Goal: Task Accomplishment & Management: Use online tool/utility

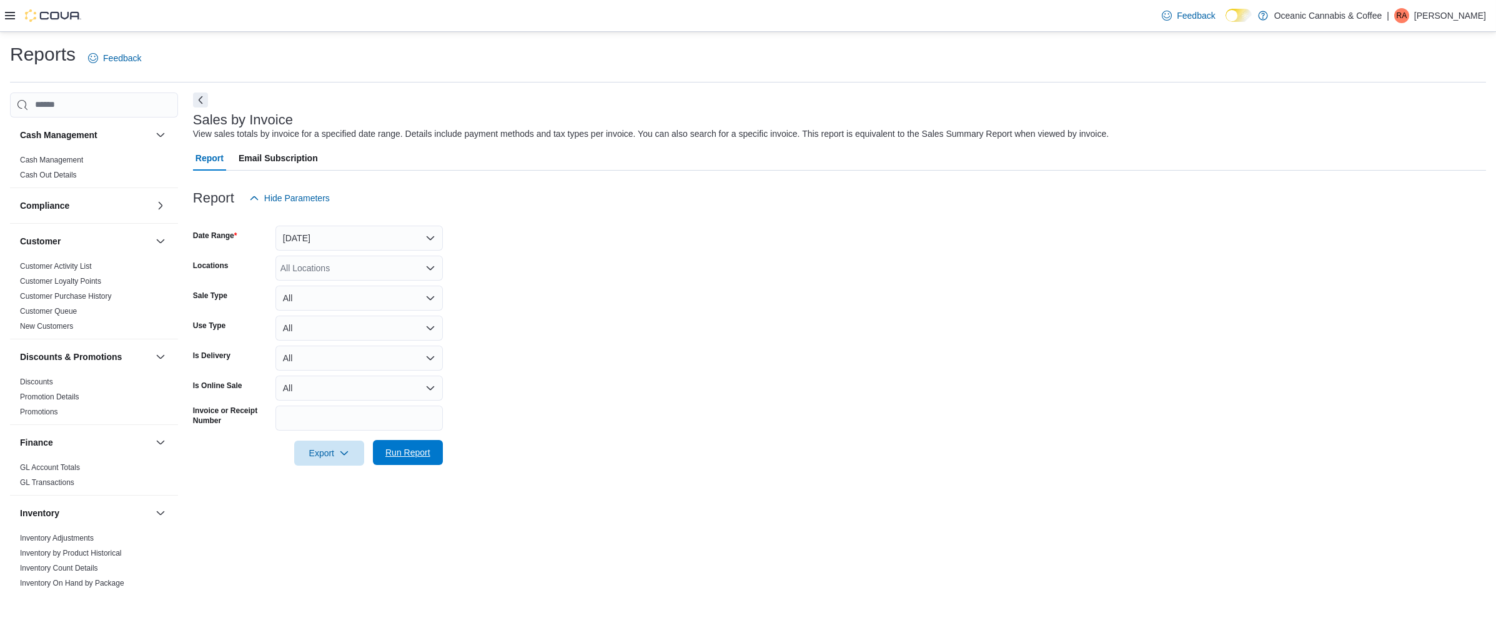
click at [412, 455] on span "Run Report" at bounding box center [407, 452] width 45 height 12
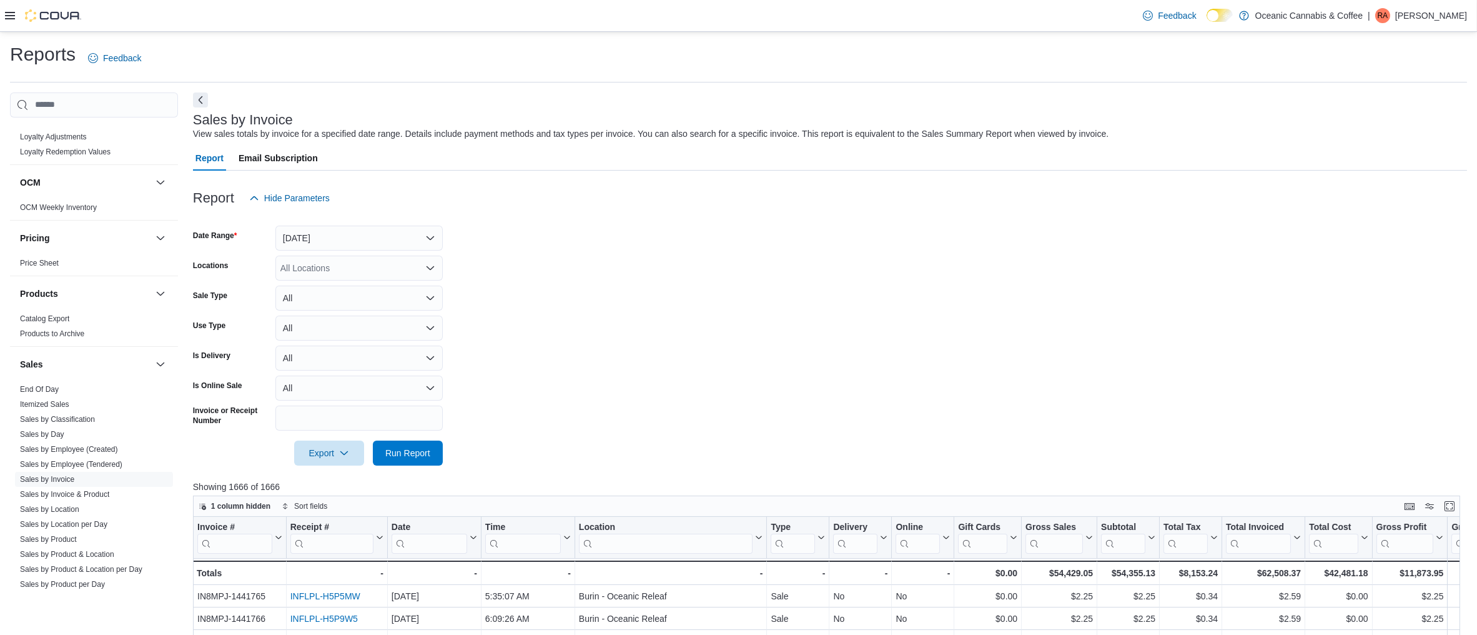
scroll to position [630, 0]
click at [50, 498] on link "Sales by Location" at bounding box center [49, 500] width 59 height 9
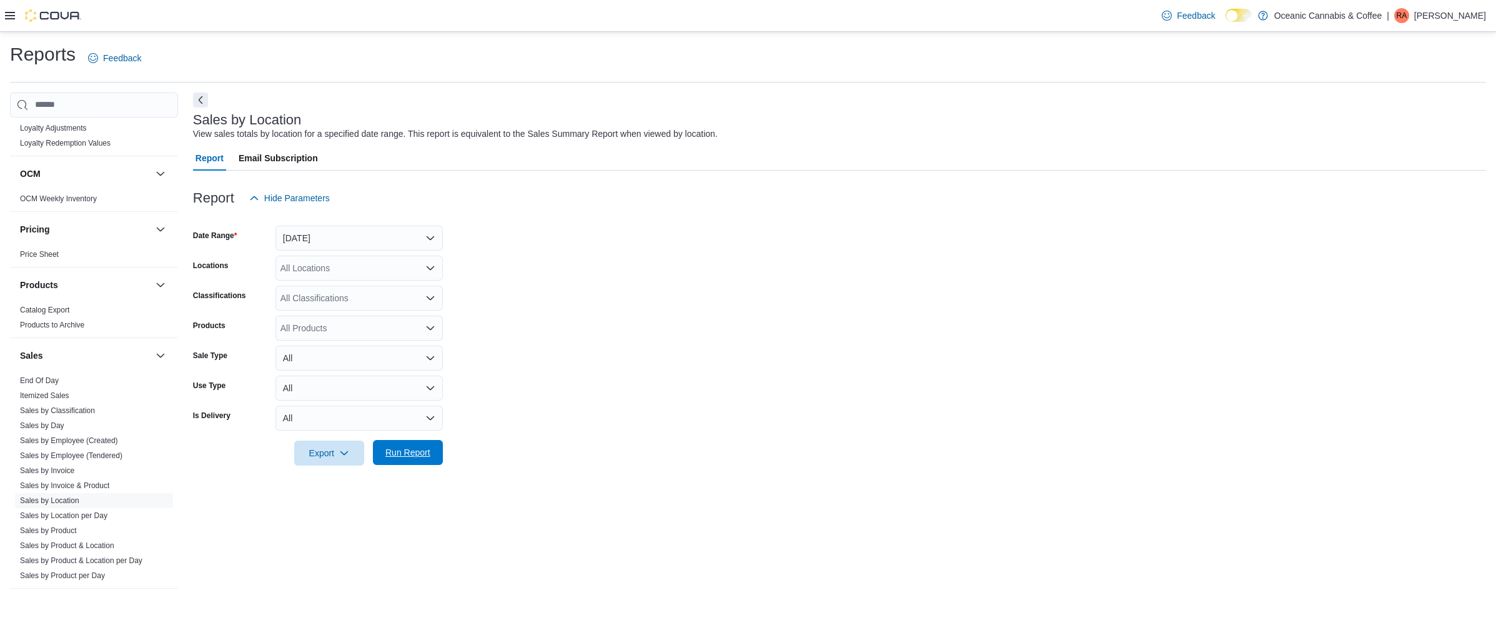
click at [412, 458] on span "Run Report" at bounding box center [407, 452] width 55 height 25
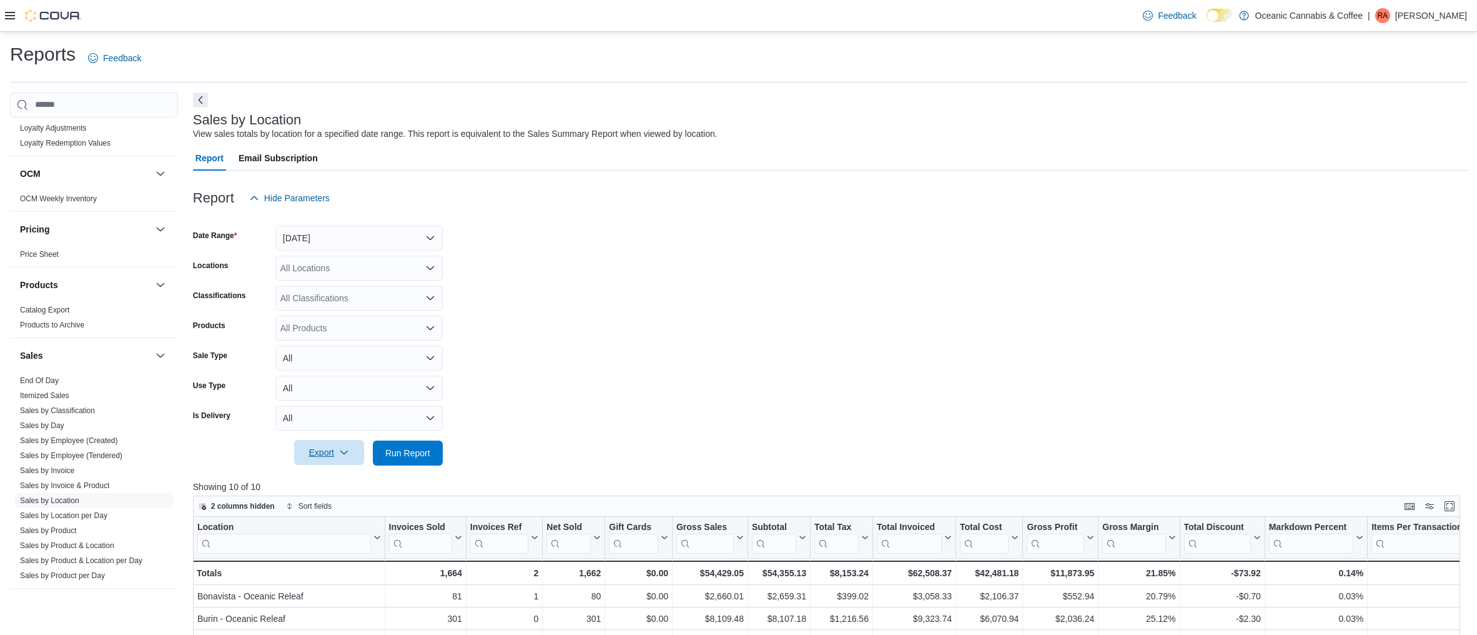
click at [350, 457] on span "Export" at bounding box center [329, 452] width 55 height 25
click at [320, 467] on button "Export to Excel" at bounding box center [330, 477] width 71 height 25
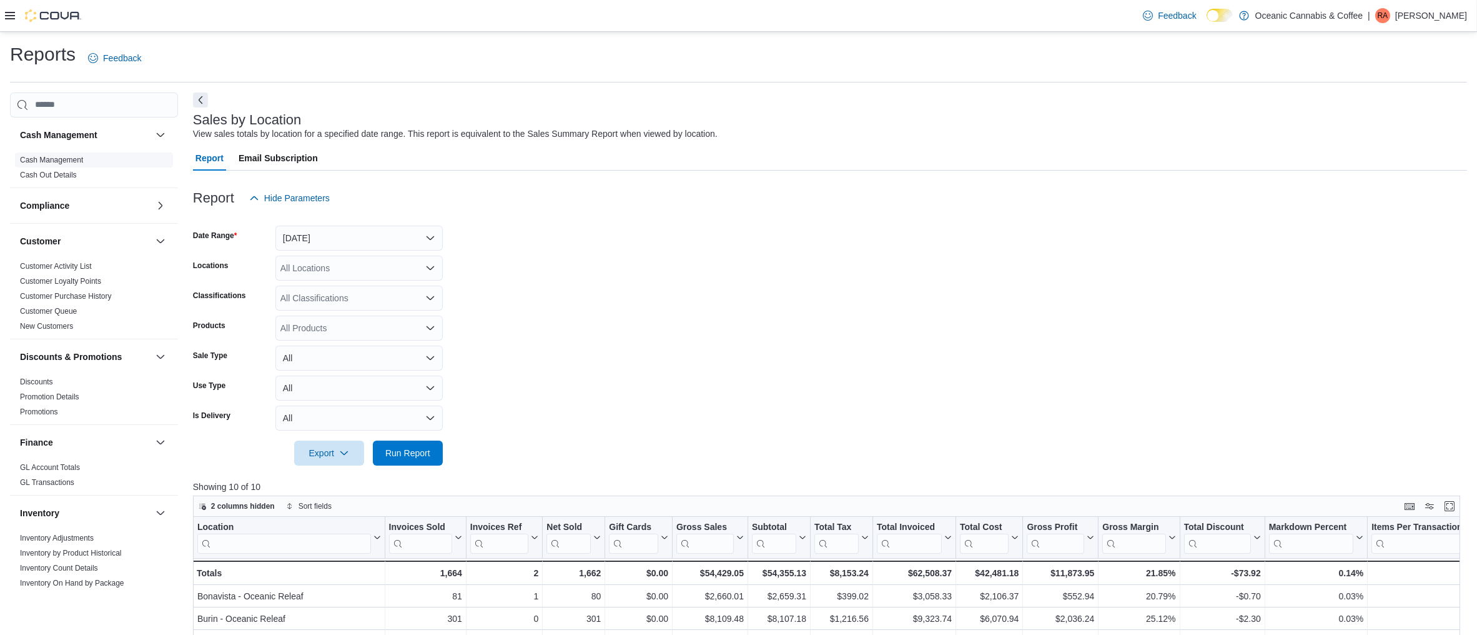
click at [49, 157] on link "Cash Management" at bounding box center [51, 160] width 63 height 9
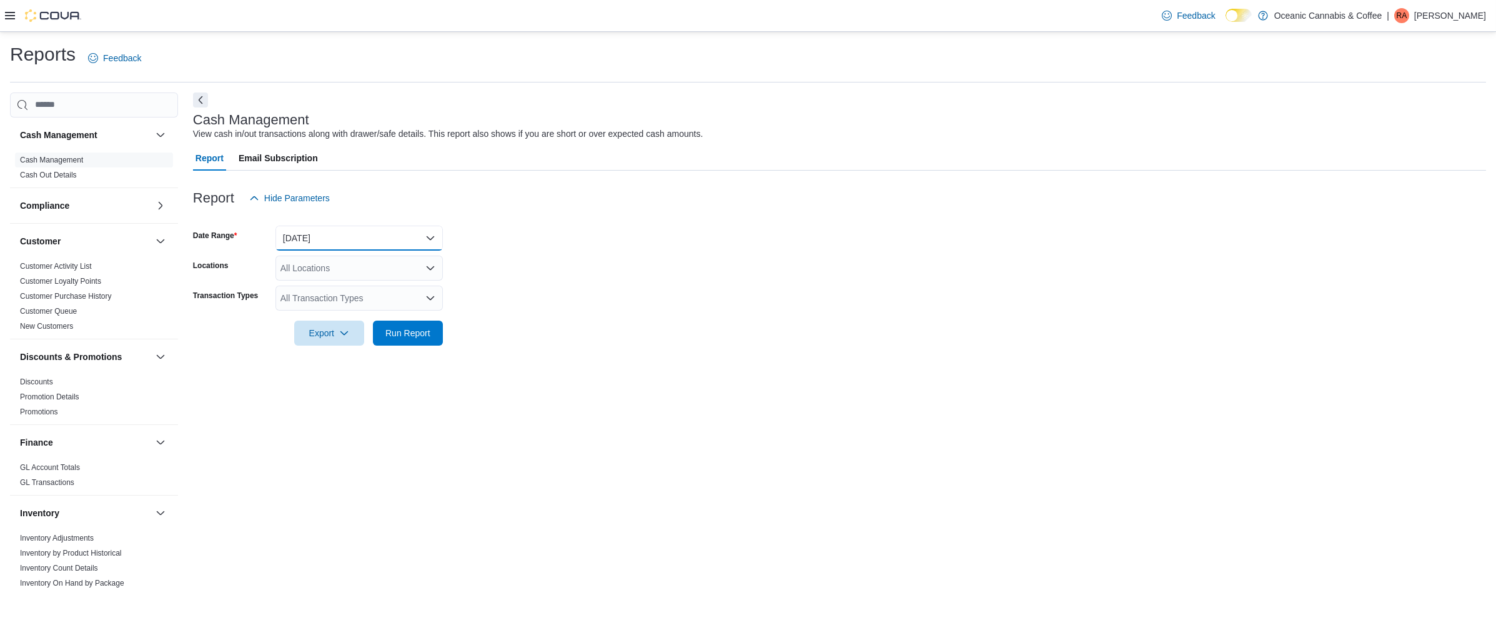
click at [419, 242] on button "Today" at bounding box center [358, 237] width 167 height 25
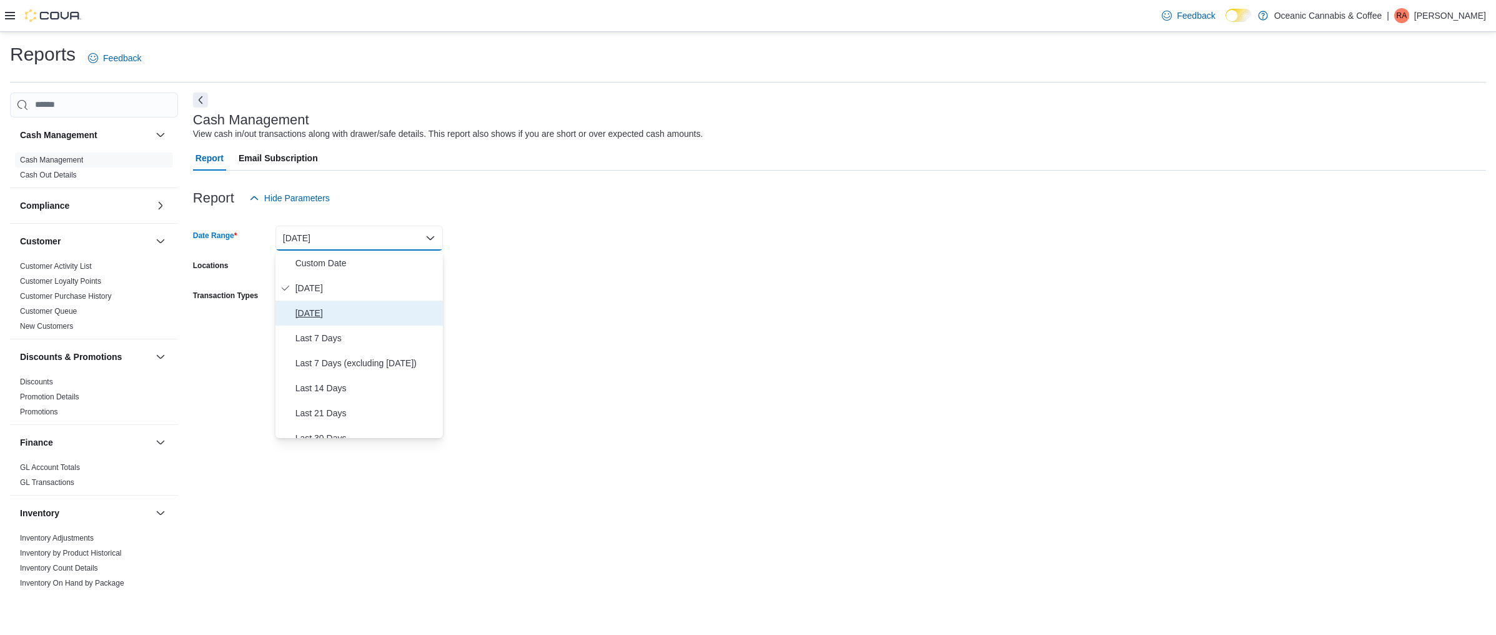
click at [309, 307] on span "Yesterday" at bounding box center [366, 312] width 142 height 15
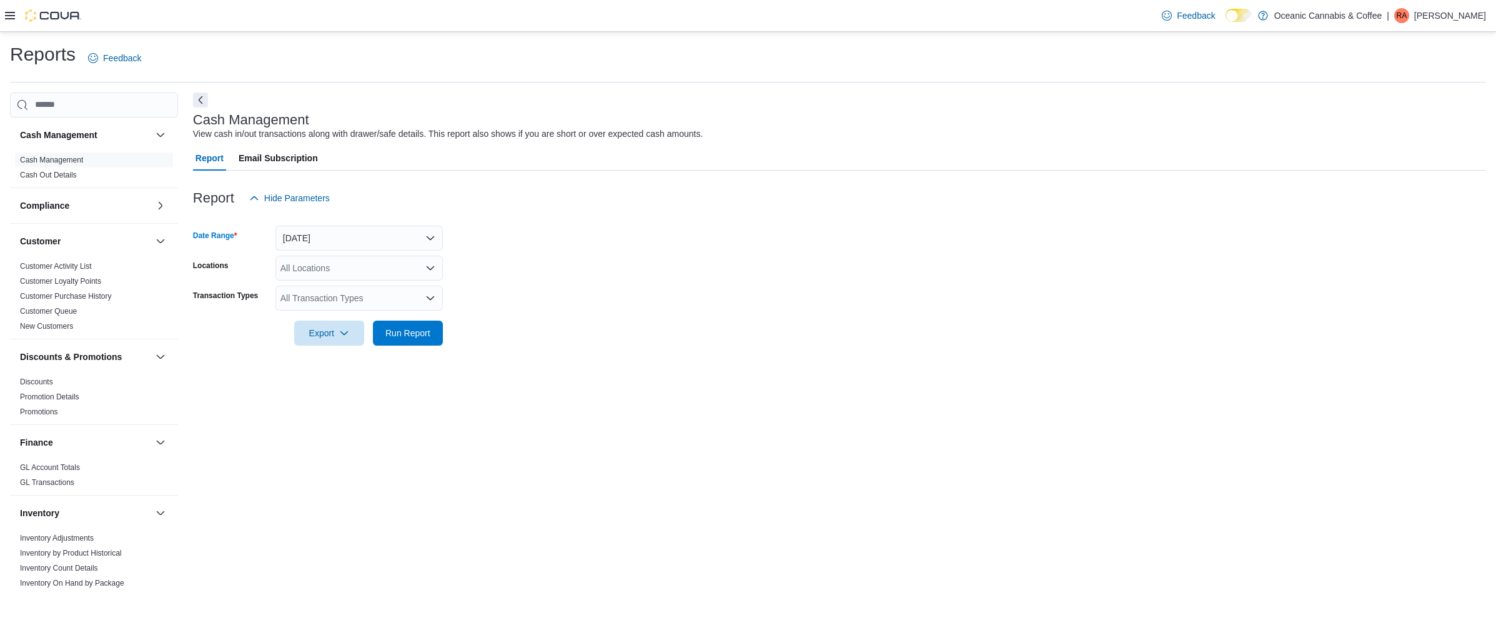
click at [507, 249] on form "Date Range Yesterday Locations All Locations Transaction Types All Transaction …" at bounding box center [839, 277] width 1293 height 135
click at [419, 330] on span "Run Report" at bounding box center [407, 332] width 45 height 12
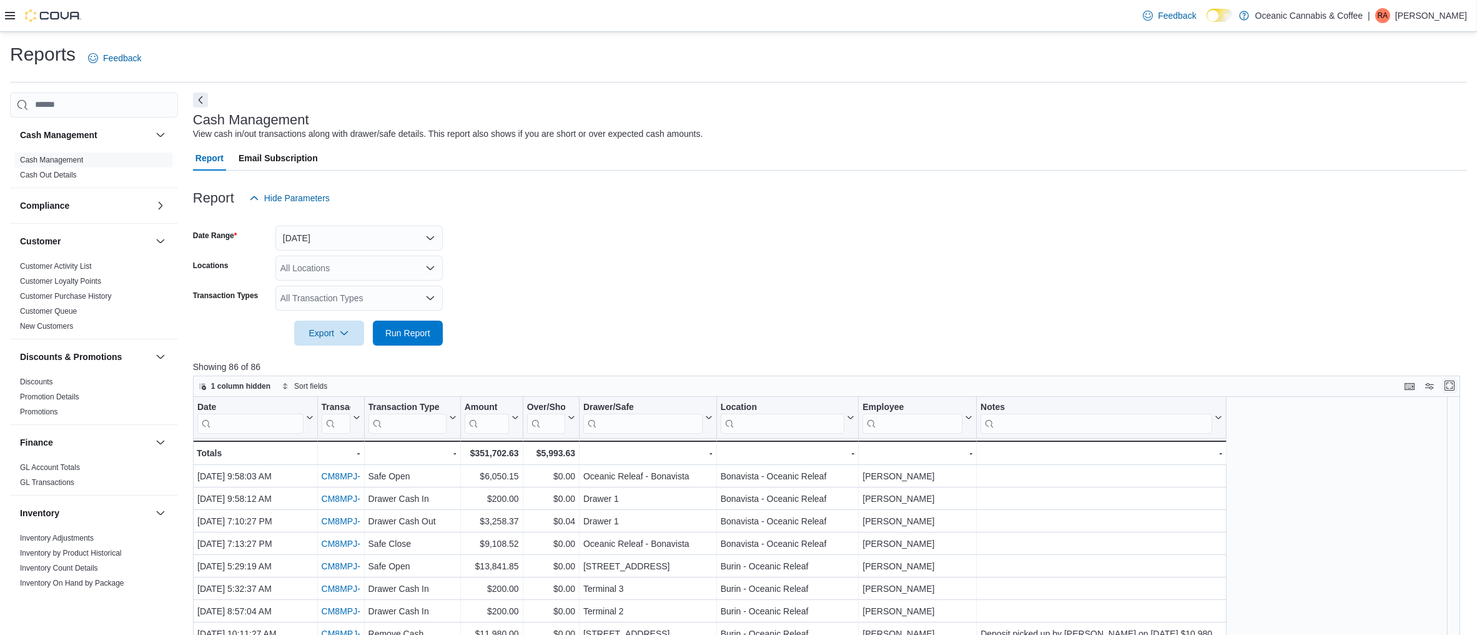
click at [1457, 382] on button "Enter fullscreen" at bounding box center [1449, 385] width 15 height 15
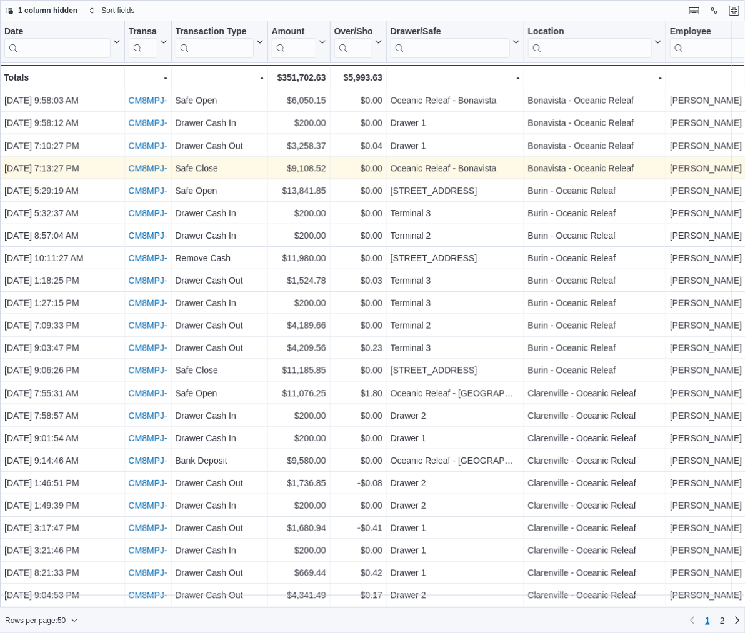
click at [147, 162] on div "CM8MPJ-75988" at bounding box center [148, 168] width 39 height 15
click at [154, 167] on link "CM8MPJ-75988" at bounding box center [160, 168] width 63 height 10
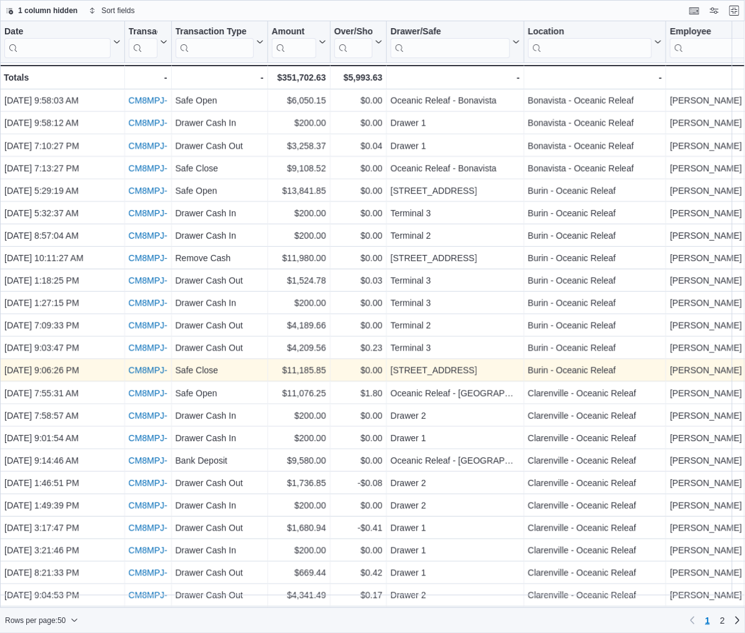
click at [156, 367] on link "CM8MPJ-76004" at bounding box center [160, 370] width 63 height 10
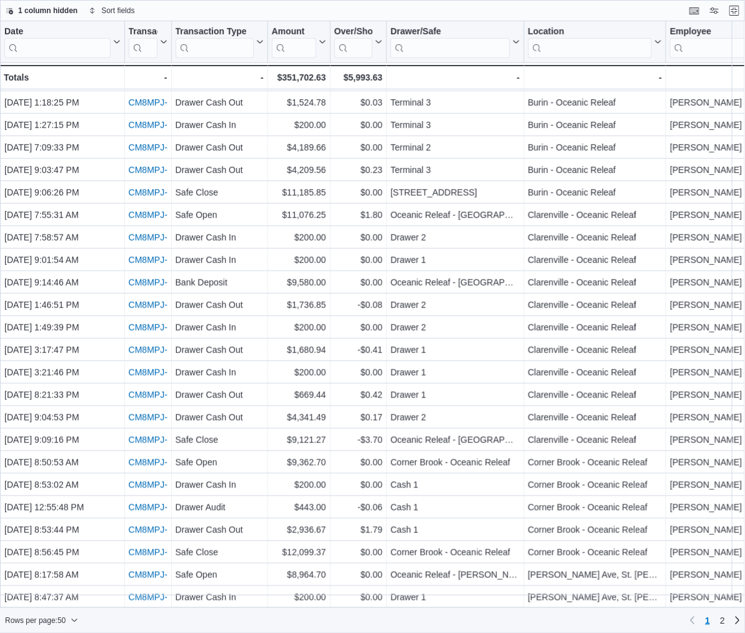
scroll to position [195, 0]
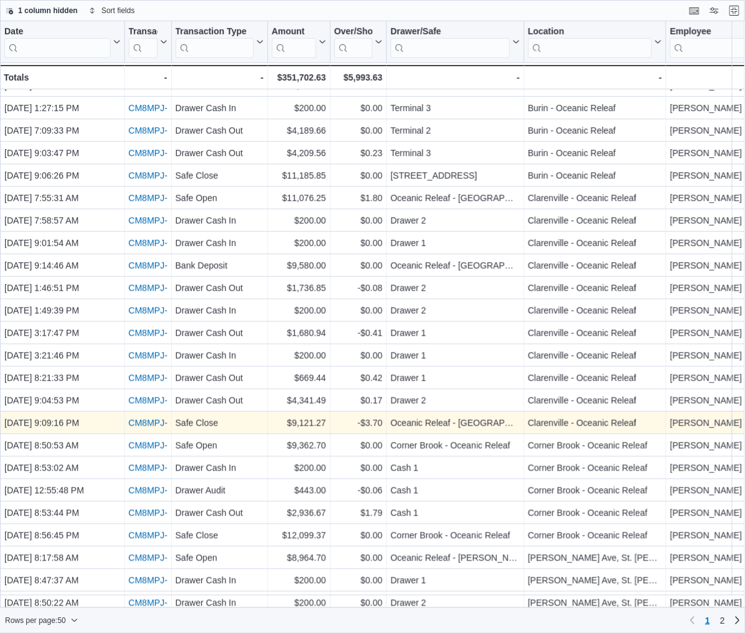
click at [146, 422] on link "CM8MPJ-76006" at bounding box center [160, 423] width 63 height 10
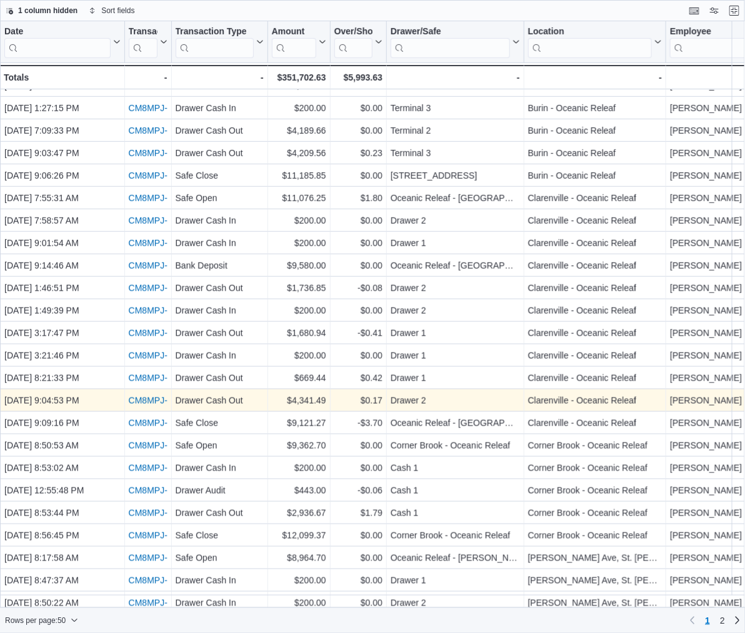
click at [131, 400] on link "CM8MPJ-76002" at bounding box center [160, 400] width 63 height 10
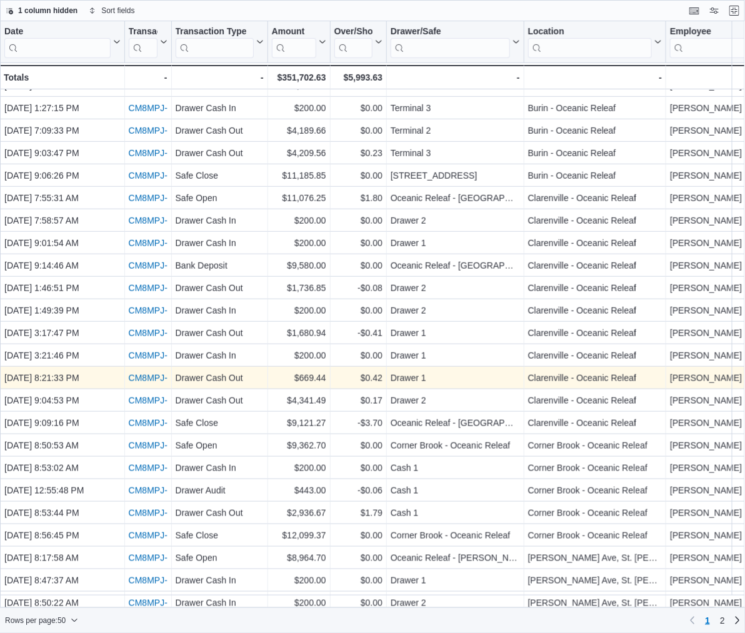
click at [133, 377] on link "CM8MPJ-75994" at bounding box center [160, 378] width 63 height 10
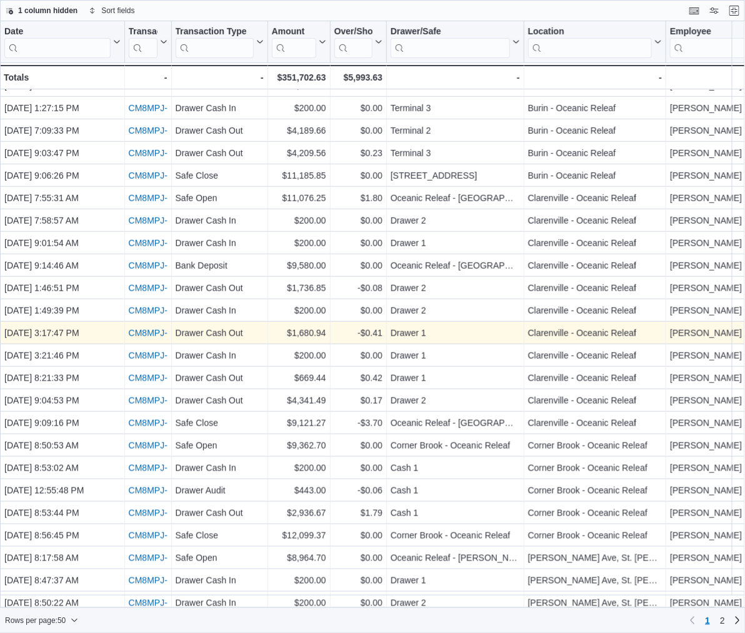
click at [141, 330] on link "CM8MPJ-75971" at bounding box center [160, 333] width 63 height 10
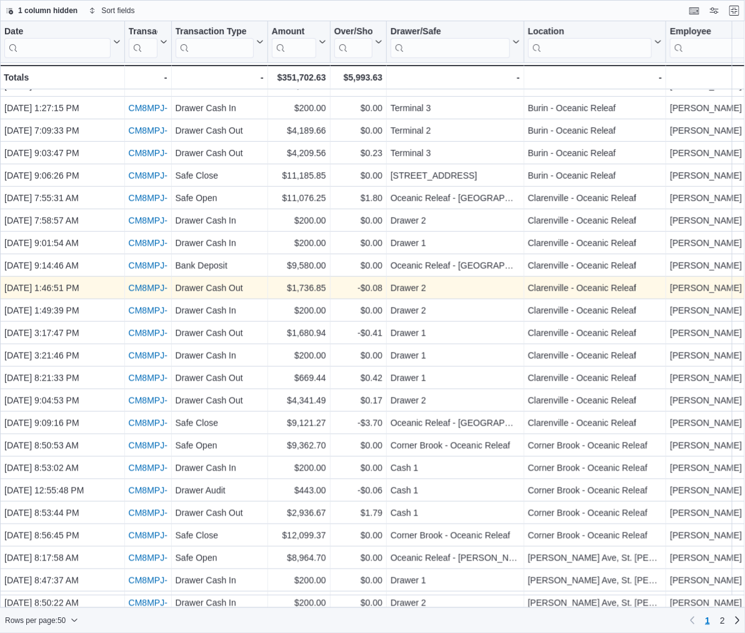
click at [150, 283] on link "CM8MPJ-75967" at bounding box center [160, 288] width 63 height 10
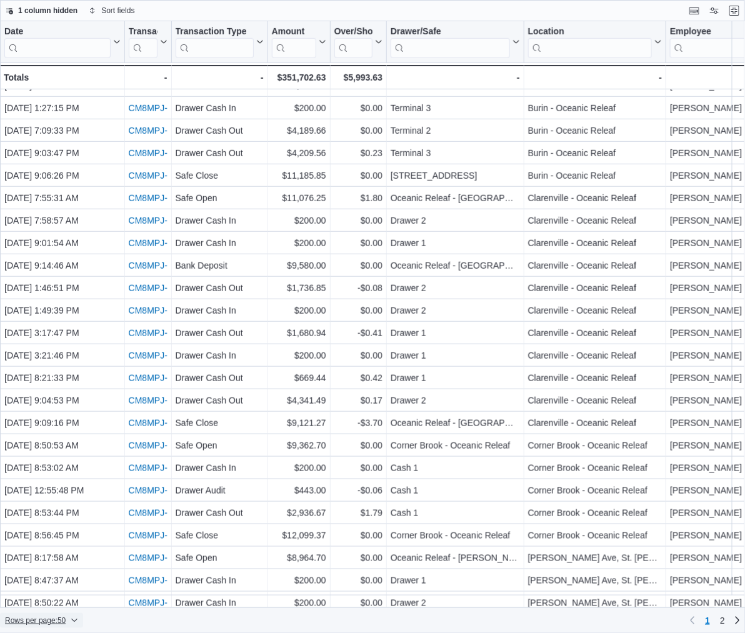
click at [37, 620] on span "Rows per page : 50" at bounding box center [35, 620] width 61 height 10
click at [45, 600] on span "100 rows" at bounding box center [58, 595] width 40 height 10
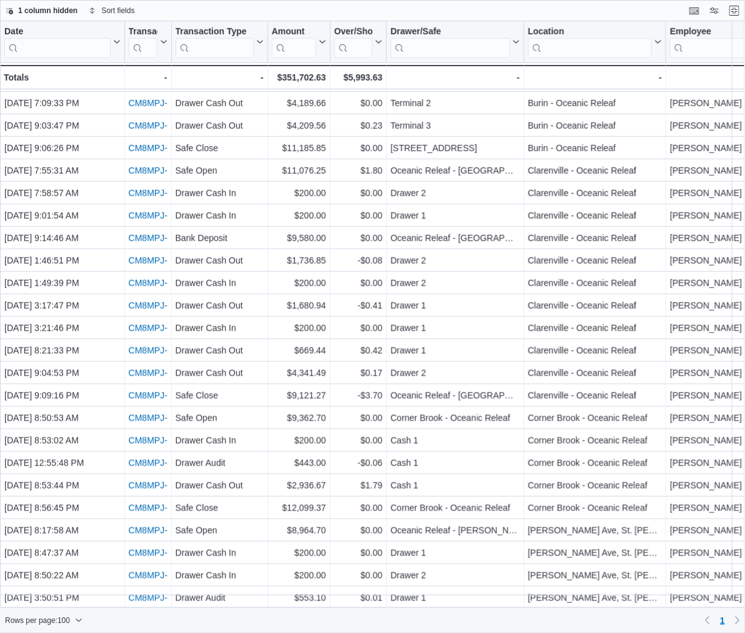
scroll to position [232, 0]
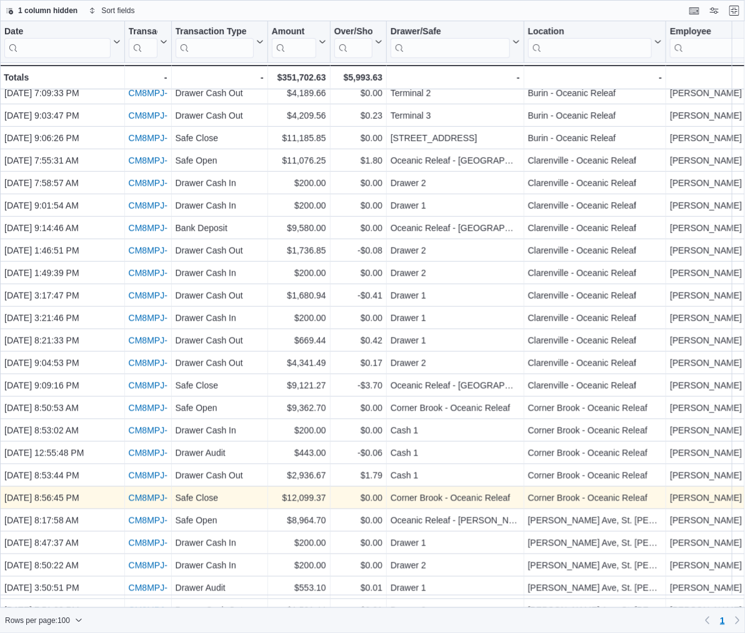
click at [149, 494] on link "CM8MPJ-75997" at bounding box center [160, 498] width 63 height 10
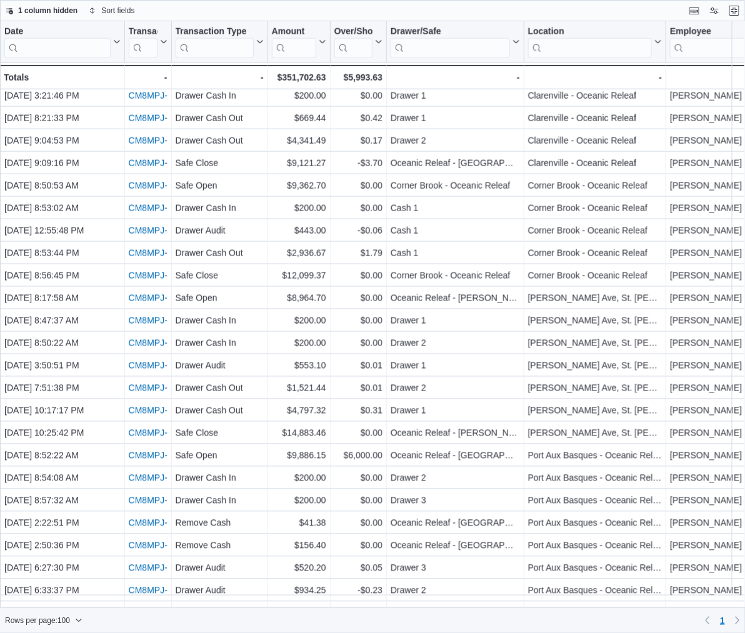
scroll to position [464, 0]
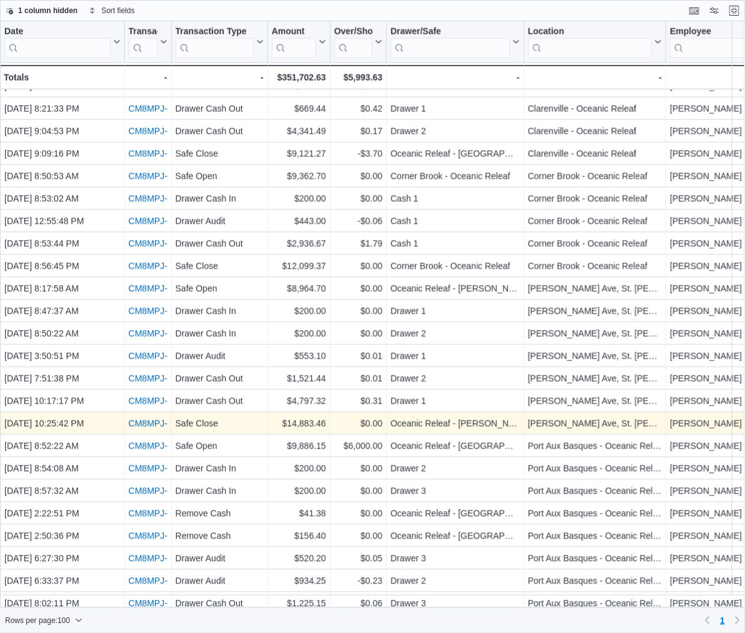
click at [133, 422] on link "CM8MPJ-76012" at bounding box center [160, 423] width 63 height 10
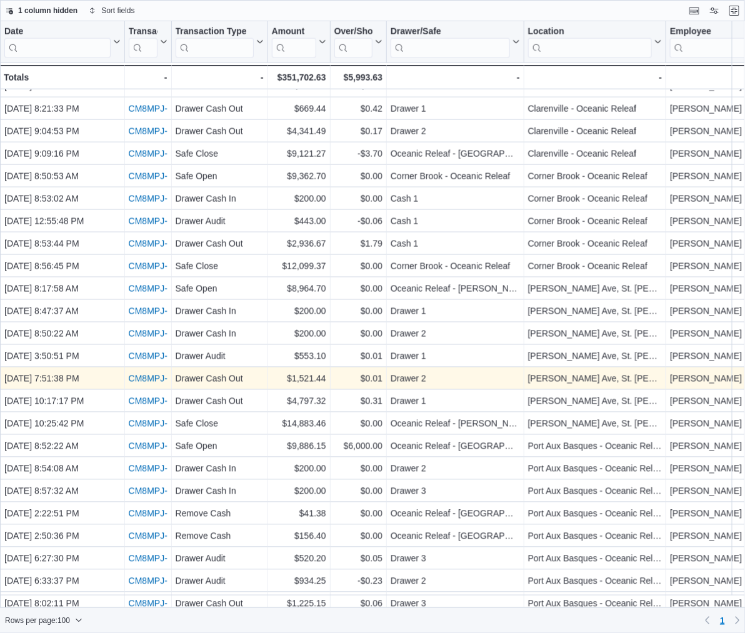
click at [150, 377] on link "CM8MPJ-75989" at bounding box center [160, 379] width 63 height 10
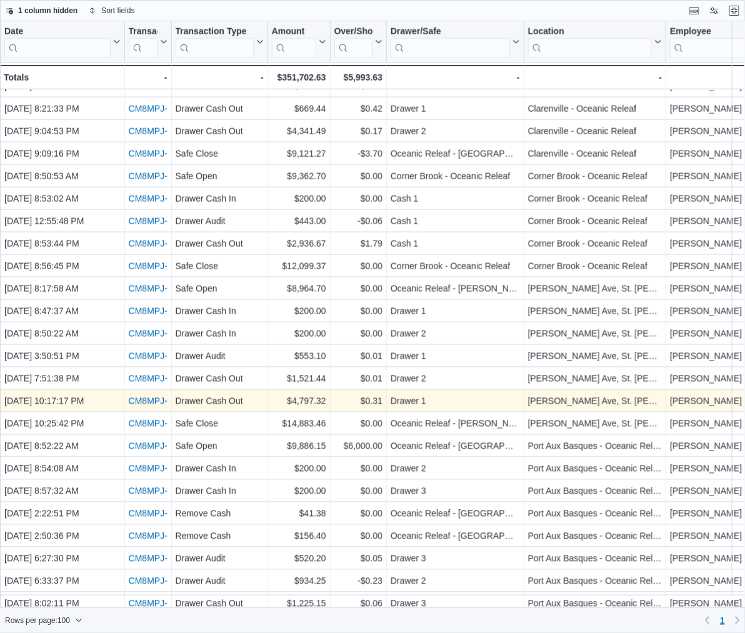
click at [144, 402] on link "CM8MPJ-76011" at bounding box center [160, 401] width 63 height 10
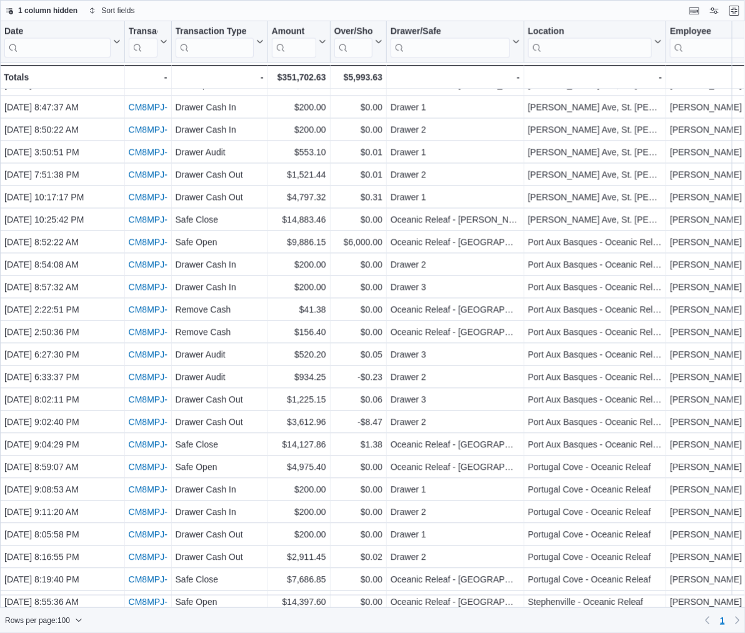
scroll to position [668, 0]
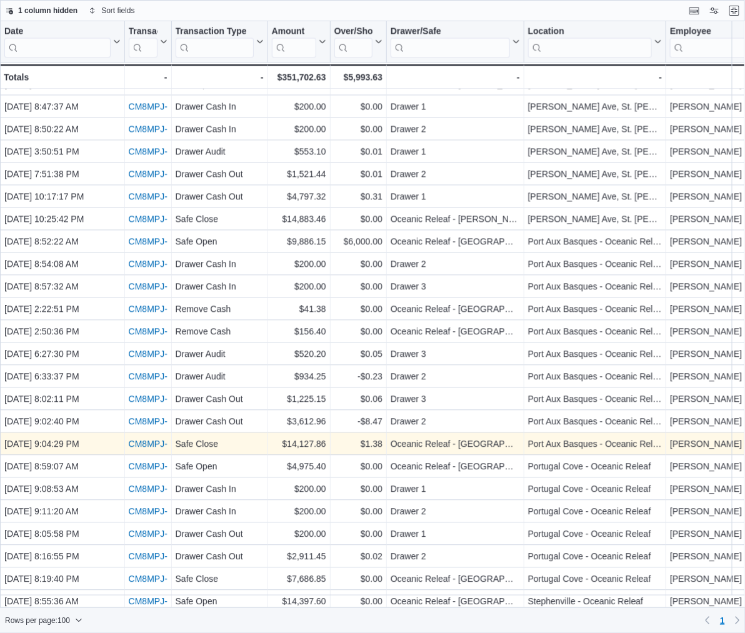
click at [146, 445] on link "CM8MPJ-76001" at bounding box center [160, 444] width 63 height 10
click at [153, 442] on link "CM8MPJ-76001" at bounding box center [160, 444] width 63 height 10
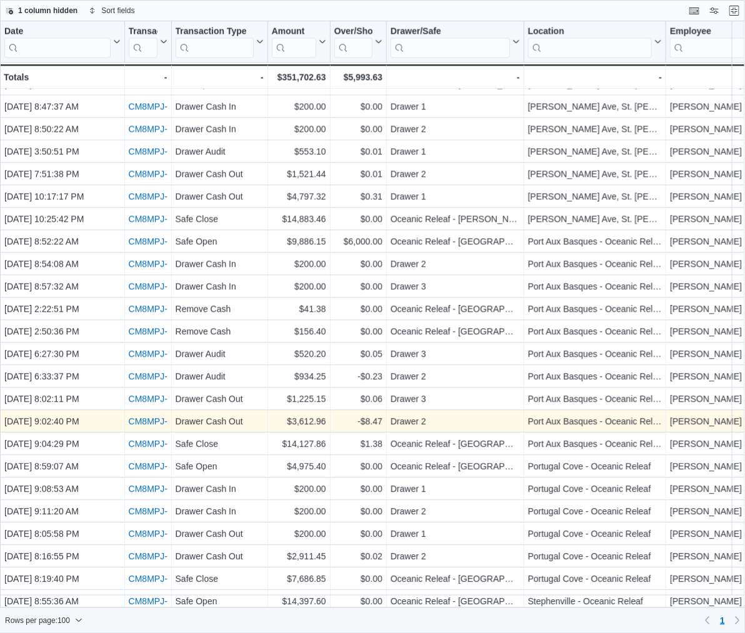
click at [149, 417] on link "CM8MPJ-75998" at bounding box center [160, 422] width 63 height 10
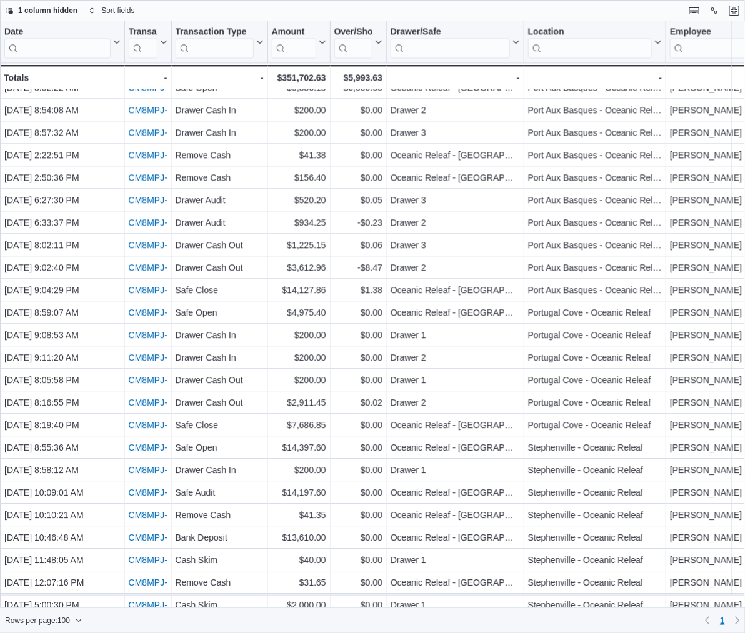
scroll to position [829, 0]
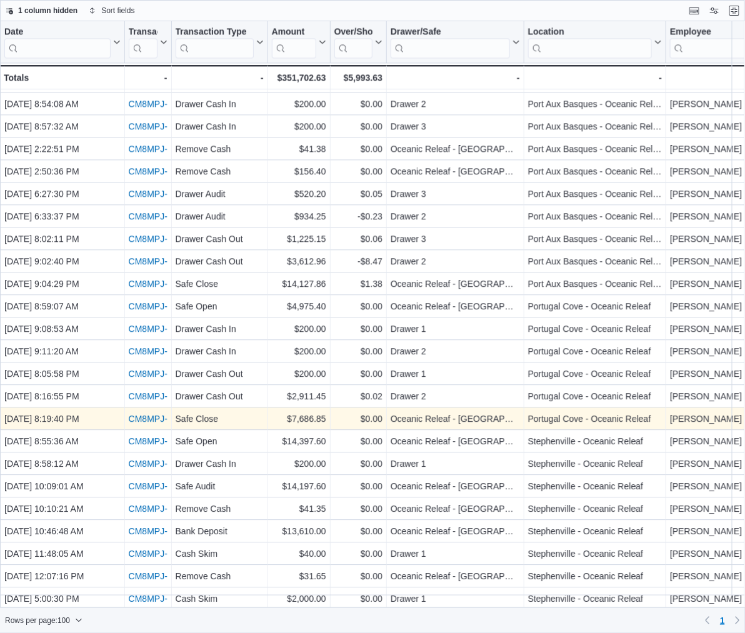
click at [143, 416] on link "CM8MPJ-75993" at bounding box center [160, 418] width 63 height 10
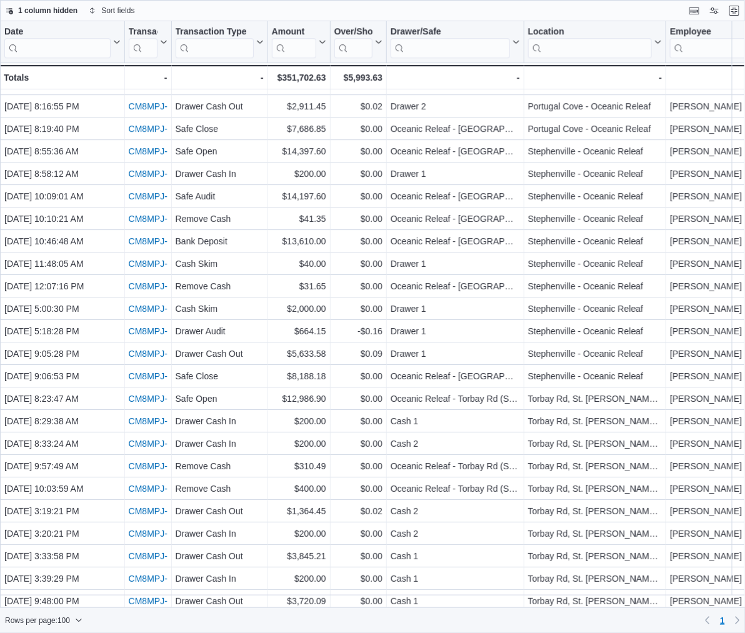
scroll to position [1120, 0]
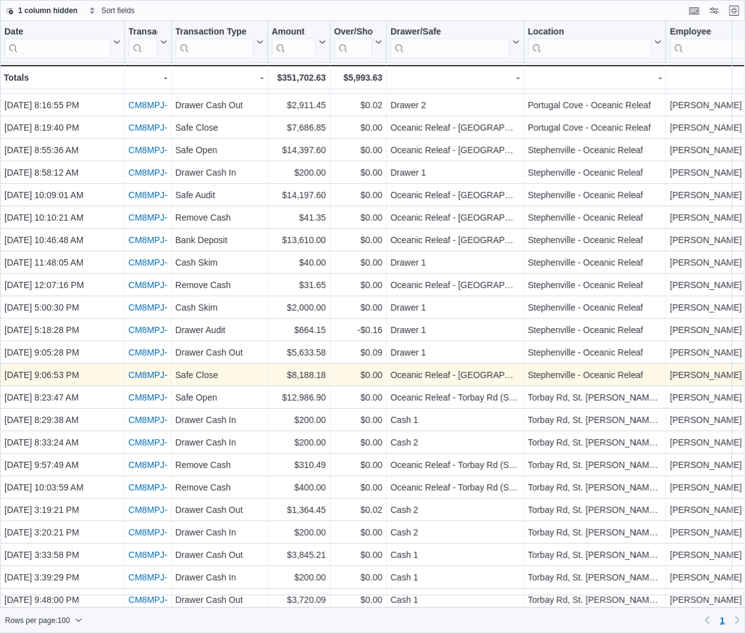
click at [142, 378] on link "CM8MPJ-76005" at bounding box center [160, 375] width 63 height 10
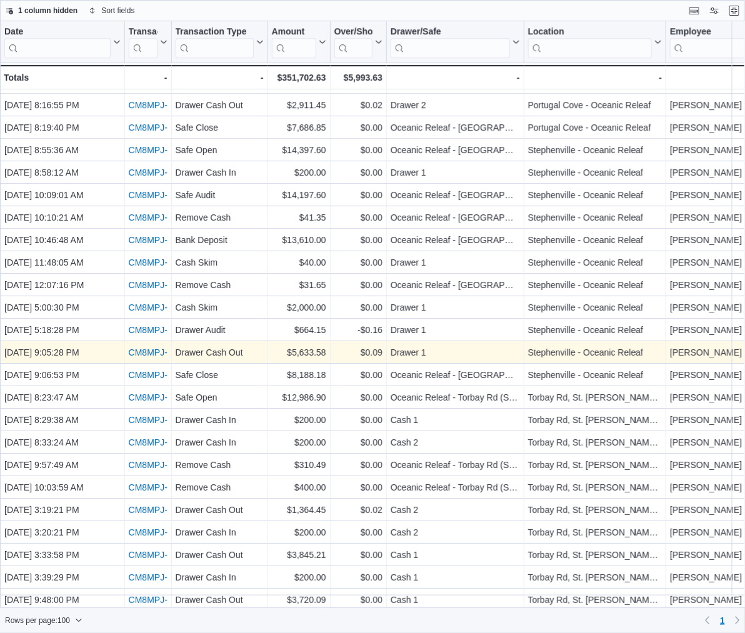
click at [144, 343] on div "CM8MPJ-76003 - Transaction # URL, column 2, row 62" at bounding box center [148, 352] width 47 height 22
click at [139, 350] on link "CM8MPJ-76003" at bounding box center [160, 352] width 63 height 10
click at [149, 351] on link "CM8MPJ-76003" at bounding box center [160, 352] width 63 height 10
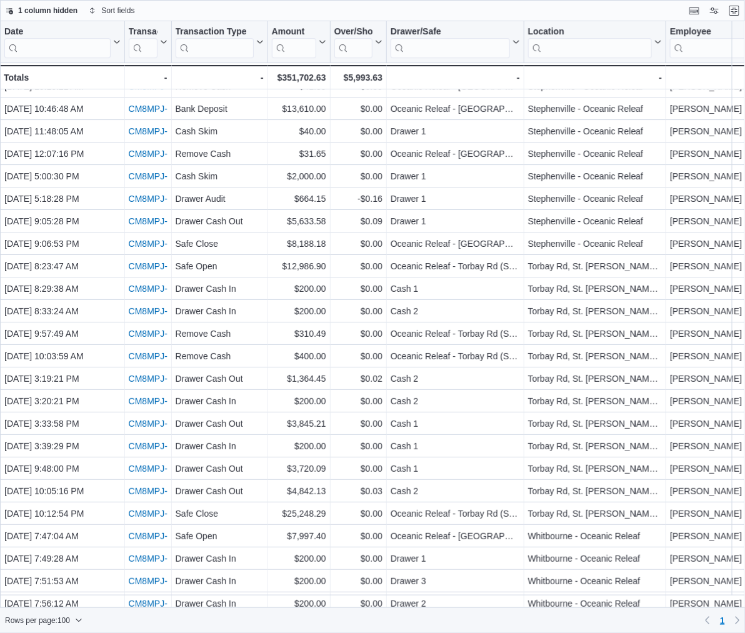
scroll to position [1260, 0]
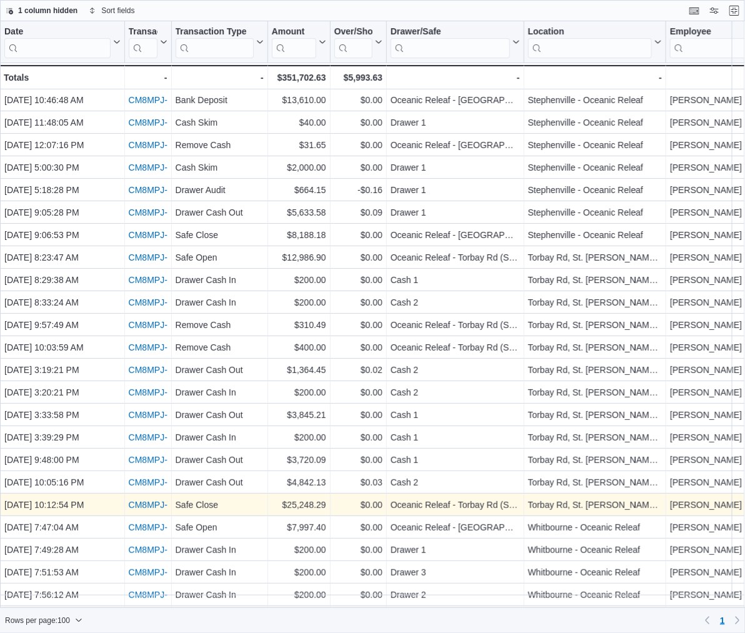
click at [151, 500] on link "CM8MPJ-76010" at bounding box center [160, 505] width 63 height 10
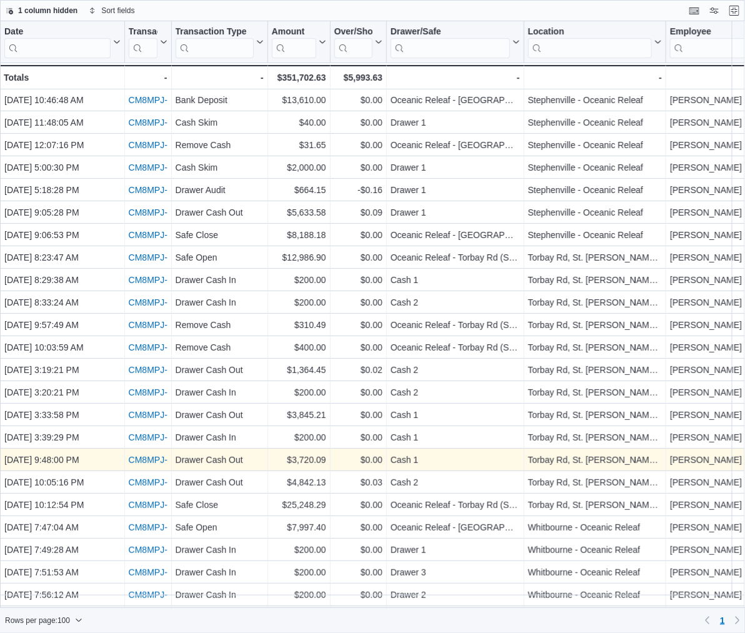
click at [147, 458] on link "CM8MPJ-76008" at bounding box center [160, 460] width 63 height 10
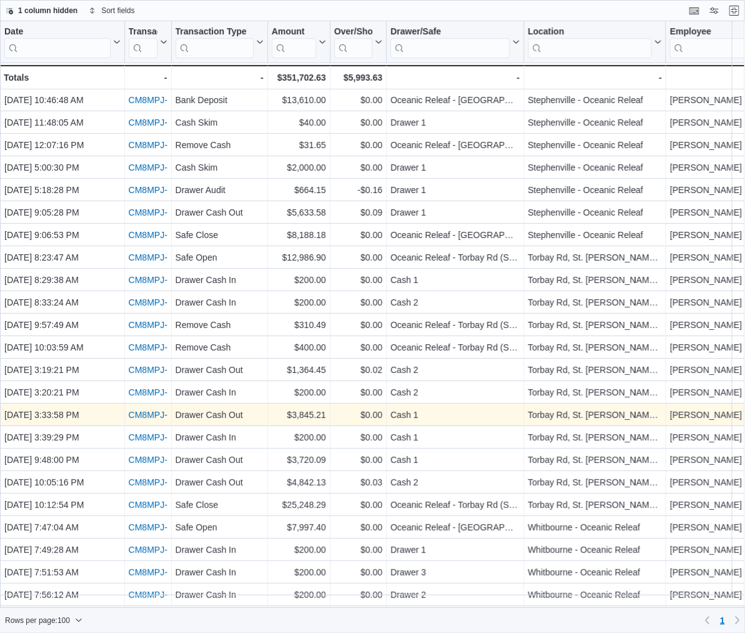
click at [150, 413] on link "CM8MPJ-75978" at bounding box center [160, 415] width 63 height 10
click at [152, 413] on link "CM8MPJ-75978" at bounding box center [160, 415] width 63 height 10
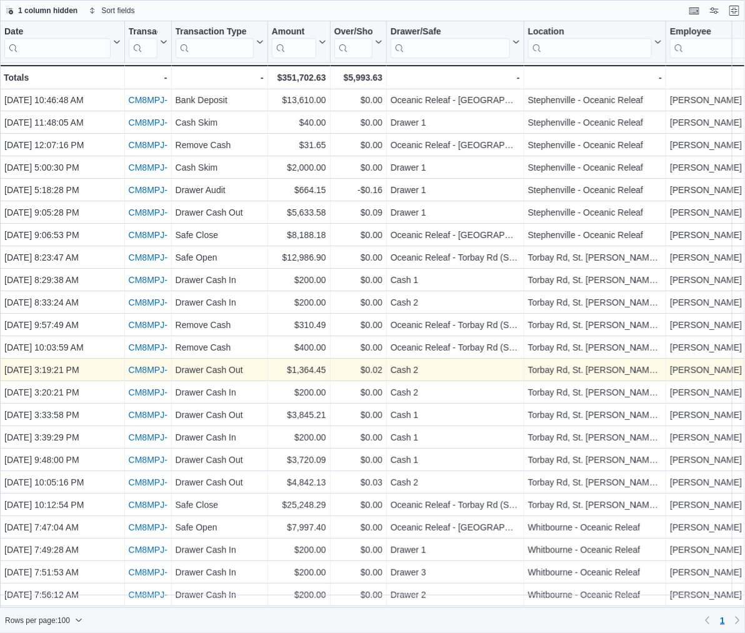
click at [144, 369] on link "CM8MPJ-75973" at bounding box center [160, 370] width 63 height 10
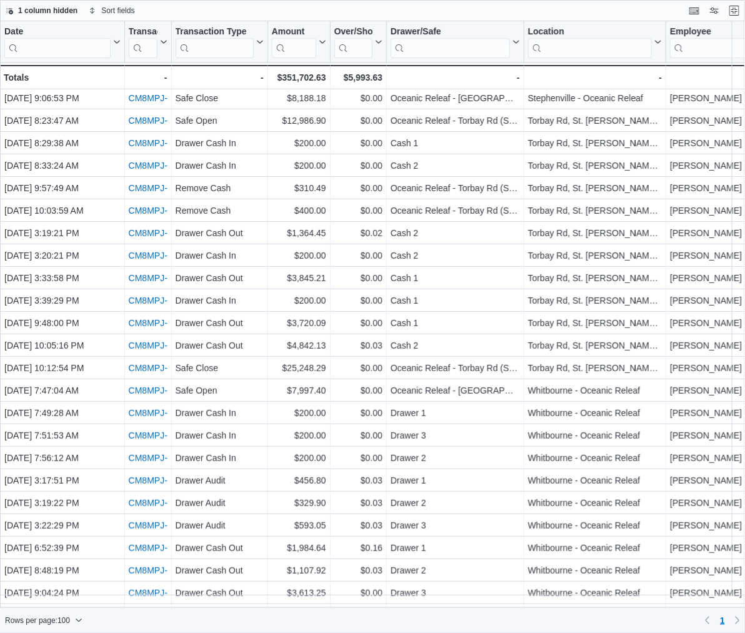
scroll to position [1428, 0]
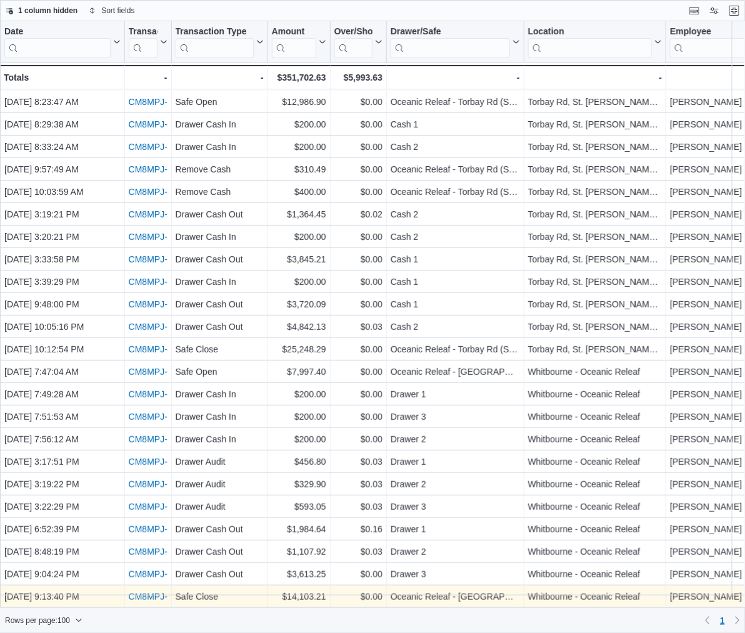
click at [149, 589] on div "CM8MPJ-76007" at bounding box center [148, 596] width 39 height 15
click at [142, 592] on link "CM8MPJ-76007" at bounding box center [160, 597] width 63 height 10
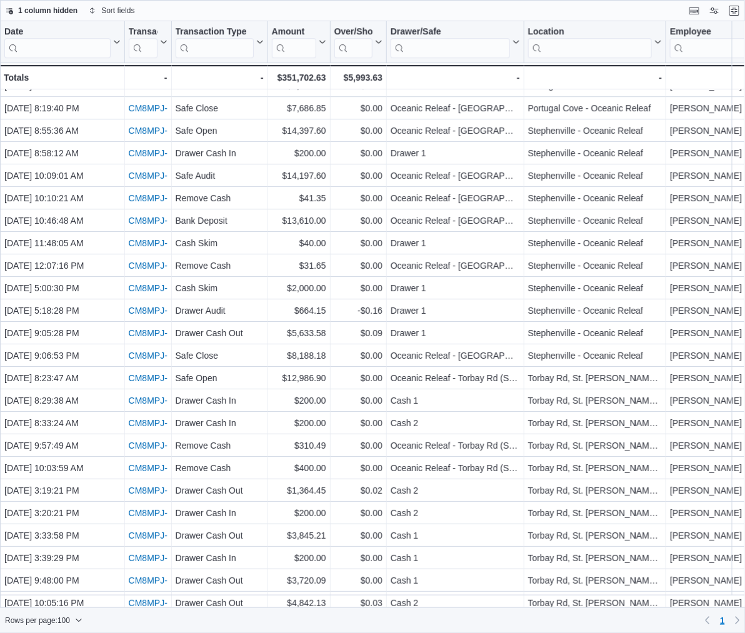
scroll to position [1090, 0]
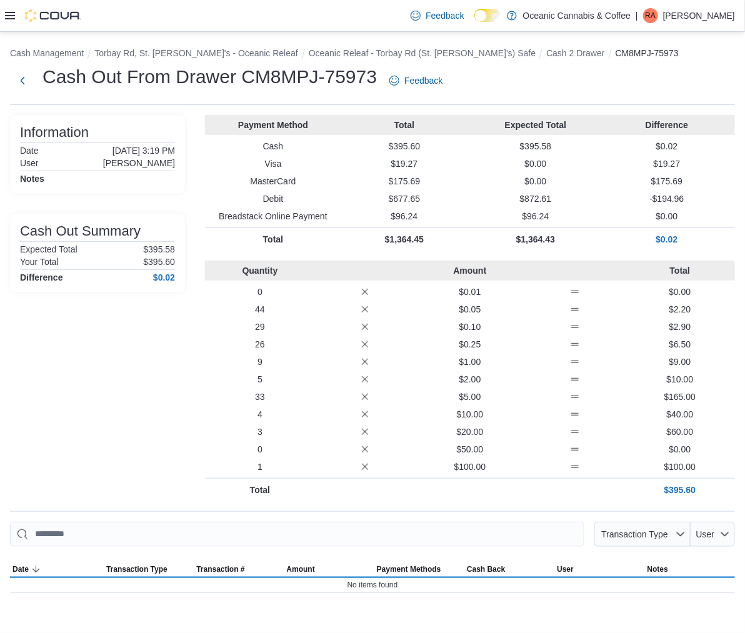
click at [144, 369] on div "Information Date [DATE] 3:19 PM User [PERSON_NAME] Notes Cash Out Summary Expec…" at bounding box center [97, 308] width 175 height 386
click at [144, 369] on div "Information Date August 11, 2025 3:19 PM User Jeremy Rumbolt Notes Cash Out Sum…" at bounding box center [97, 308] width 175 height 386
